Goal: Information Seeking & Learning: Find specific fact

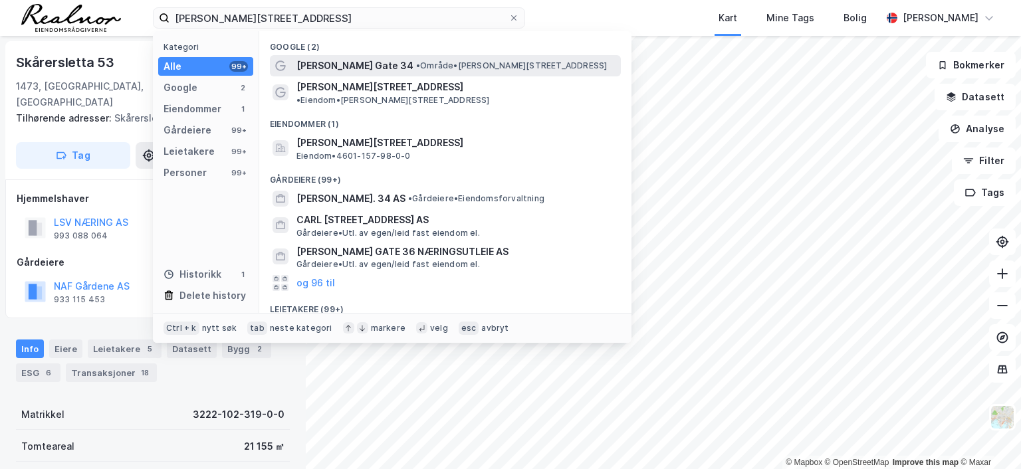
click at [416, 66] on span "•" at bounding box center [418, 65] width 4 height 10
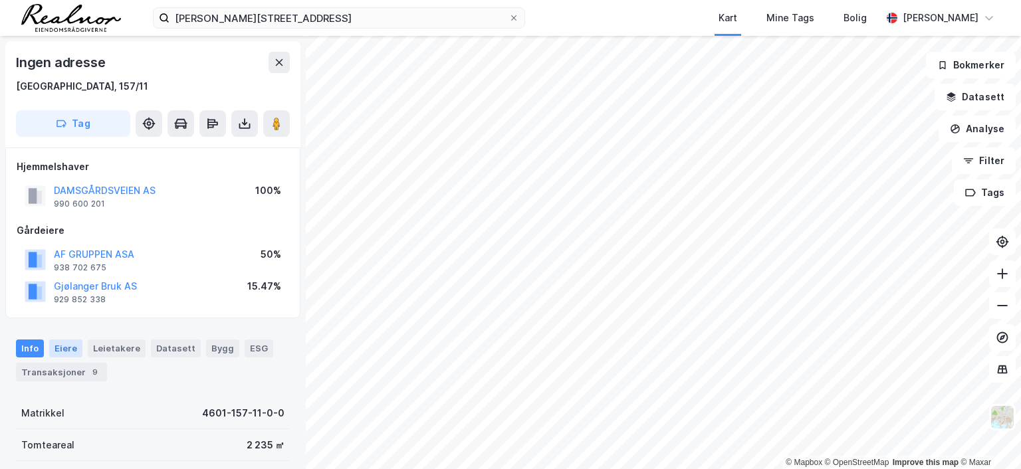
click at [67, 345] on div "Eiere" at bounding box center [65, 348] width 33 height 17
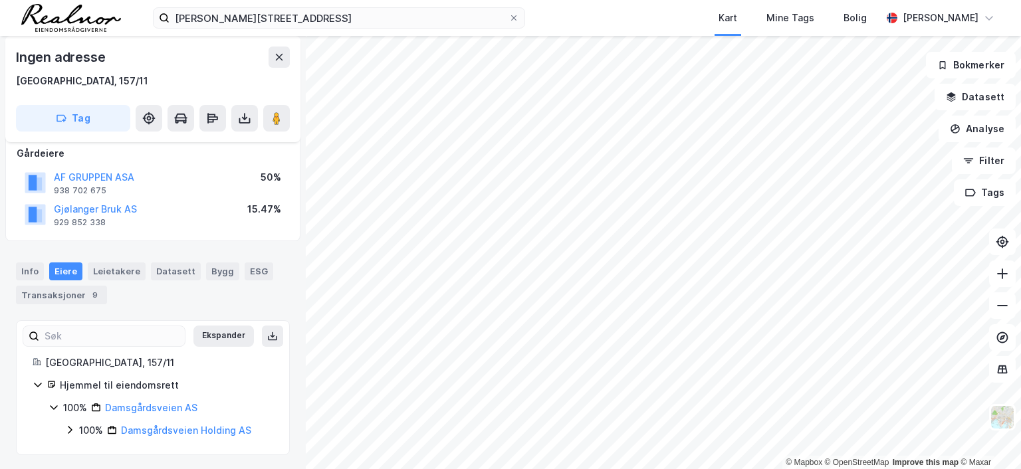
scroll to position [78, 0]
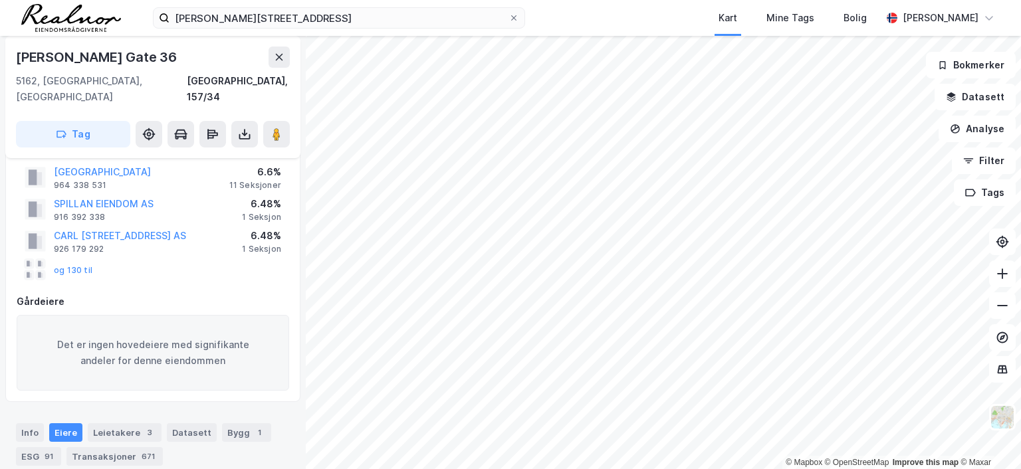
scroll to position [12, 0]
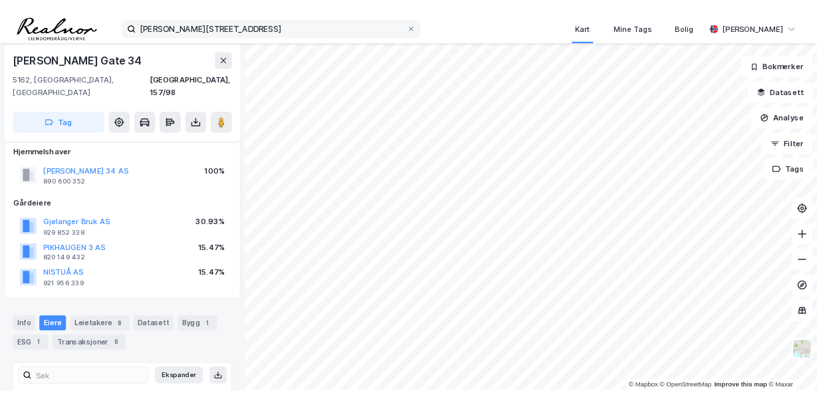
scroll to position [12, 0]
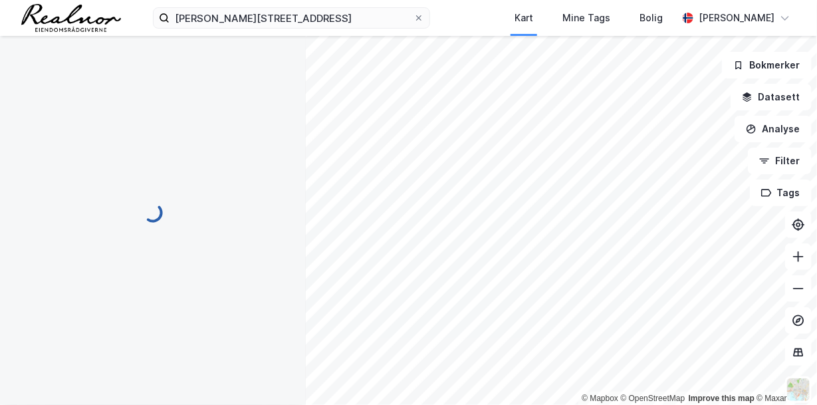
scroll to position [12, 0]
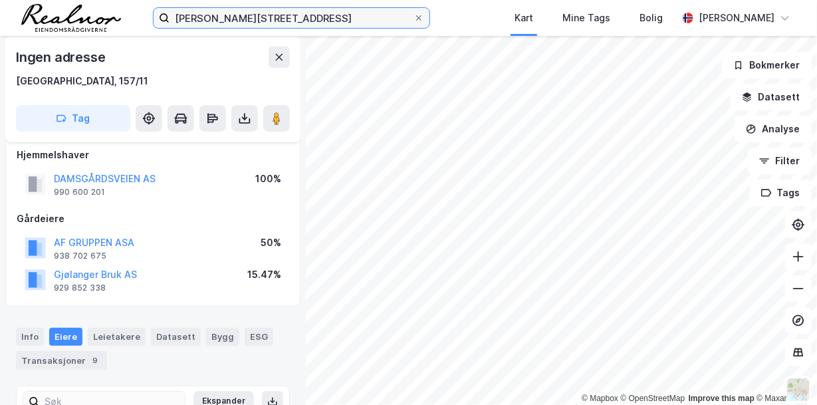
click at [281, 17] on input "[PERSON_NAME][STREET_ADDRESS]" at bounding box center [291, 18] width 244 height 20
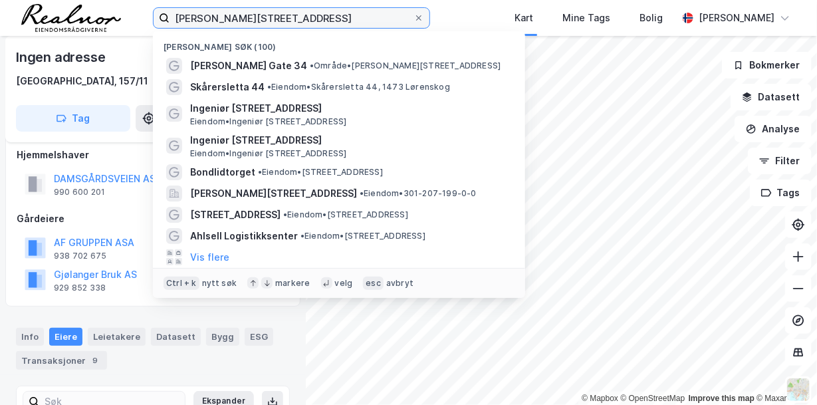
drag, startPoint x: 281, startPoint y: 17, endPoint x: 125, endPoint y: -6, distance: 157.9
click at [125, 0] on html "[PERSON_NAME][STREET_ADDRESS] Nylige søk (100) [PERSON_NAME] Gate 34 • Område •…" at bounding box center [408, 202] width 817 height 405
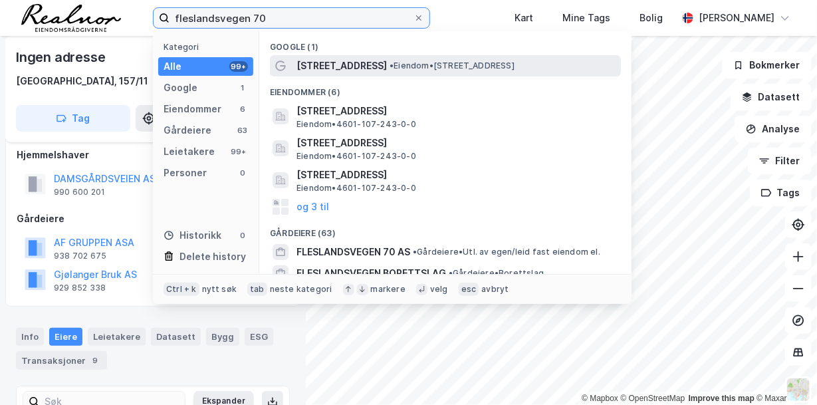
type input "fleslandsvegen 70"
click at [397, 69] on span "• Eiendom • [STREET_ADDRESS]" at bounding box center [451, 65] width 125 height 11
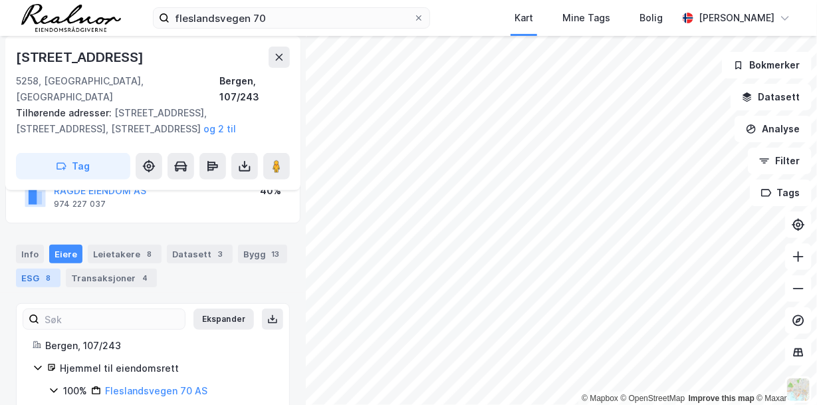
scroll to position [145, 0]
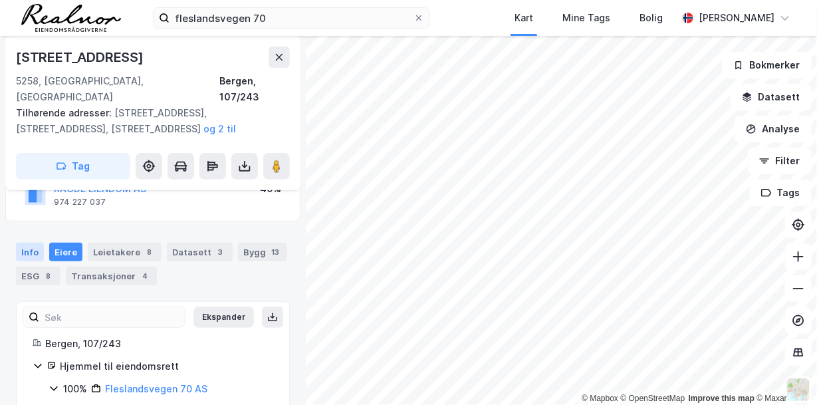
click at [22, 243] on div "Info" at bounding box center [30, 252] width 28 height 19
